Goal: Task Accomplishment & Management: Complete application form

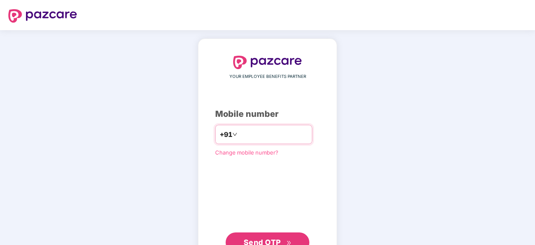
click at [257, 135] on input "number" at bounding box center [273, 134] width 69 height 13
type input "**********"
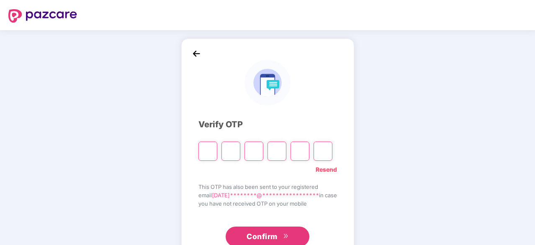
type input "*"
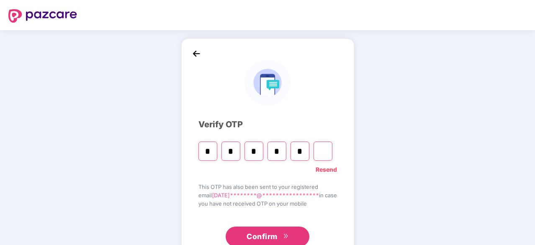
type input "*"
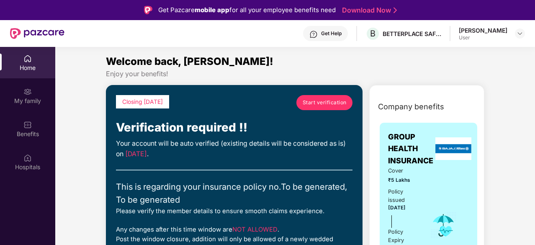
click at [327, 103] on span "Start verification" at bounding box center [324, 102] width 44 height 8
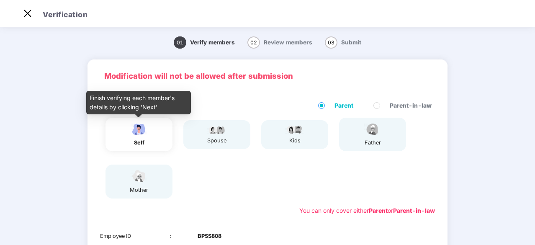
click at [146, 127] on img at bounding box center [138, 129] width 21 height 15
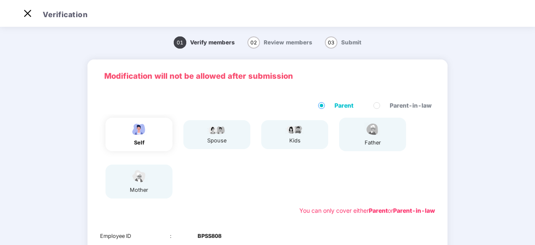
scroll to position [154, 0]
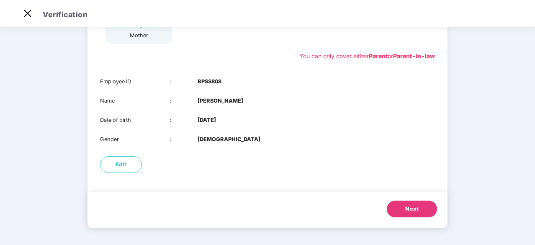
click at [421, 211] on button "Next" at bounding box center [412, 208] width 50 height 17
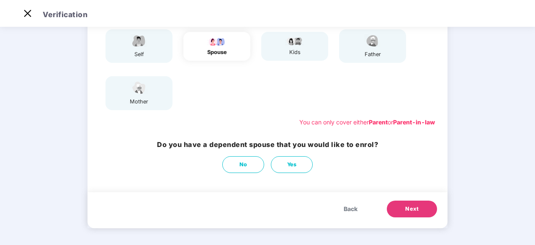
click at [421, 211] on button "Next" at bounding box center [412, 208] width 50 height 17
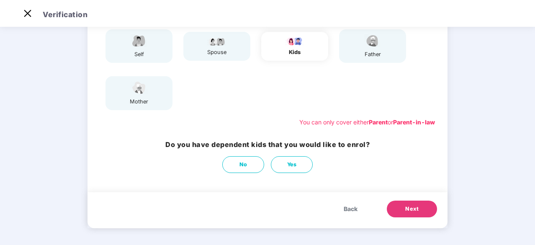
click at [421, 211] on button "Next" at bounding box center [412, 208] width 50 height 17
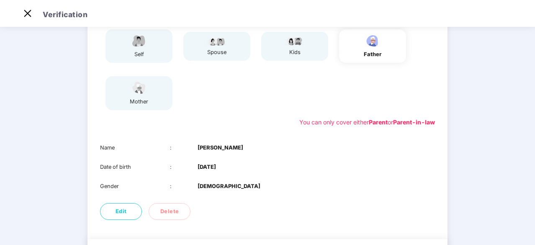
scroll to position [135, 0]
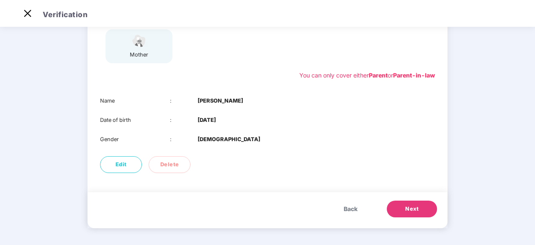
click at [421, 211] on button "Next" at bounding box center [412, 208] width 50 height 17
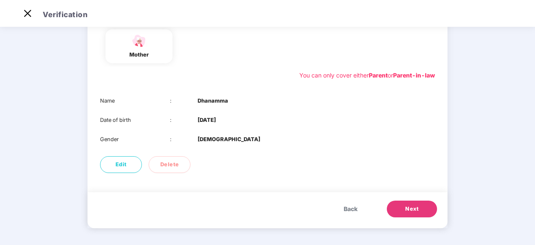
click at [420, 211] on button "Next" at bounding box center [412, 208] width 50 height 17
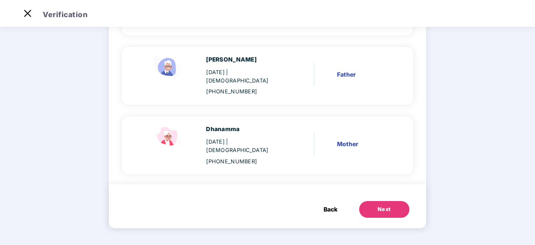
scroll to position [108, 0]
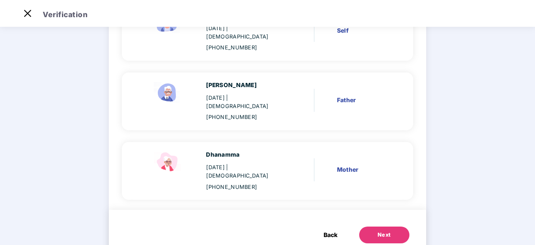
click at [384, 230] on div "Next" at bounding box center [383, 234] width 13 height 8
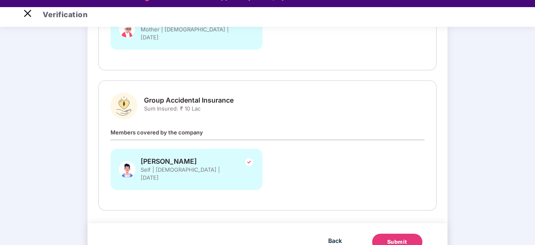
scroll to position [20, 0]
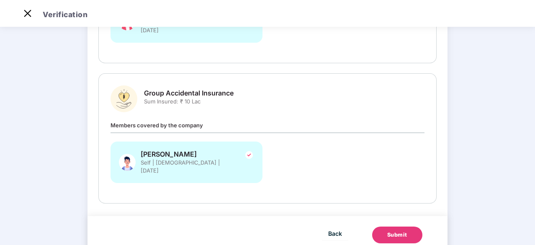
click at [407, 226] on button "Submit" at bounding box center [397, 234] width 50 height 17
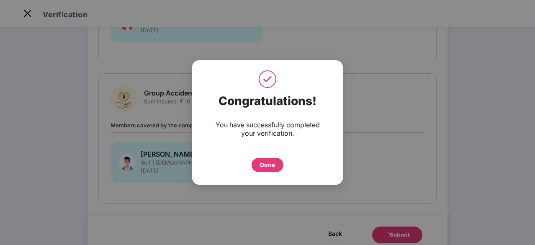
click at [272, 164] on div "Done" at bounding box center [267, 164] width 15 height 9
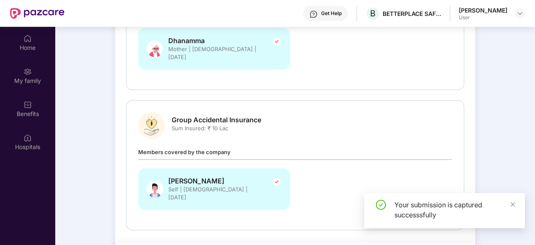
scroll to position [47, 0]
